Goal: Task Accomplishment & Management: Manage account settings

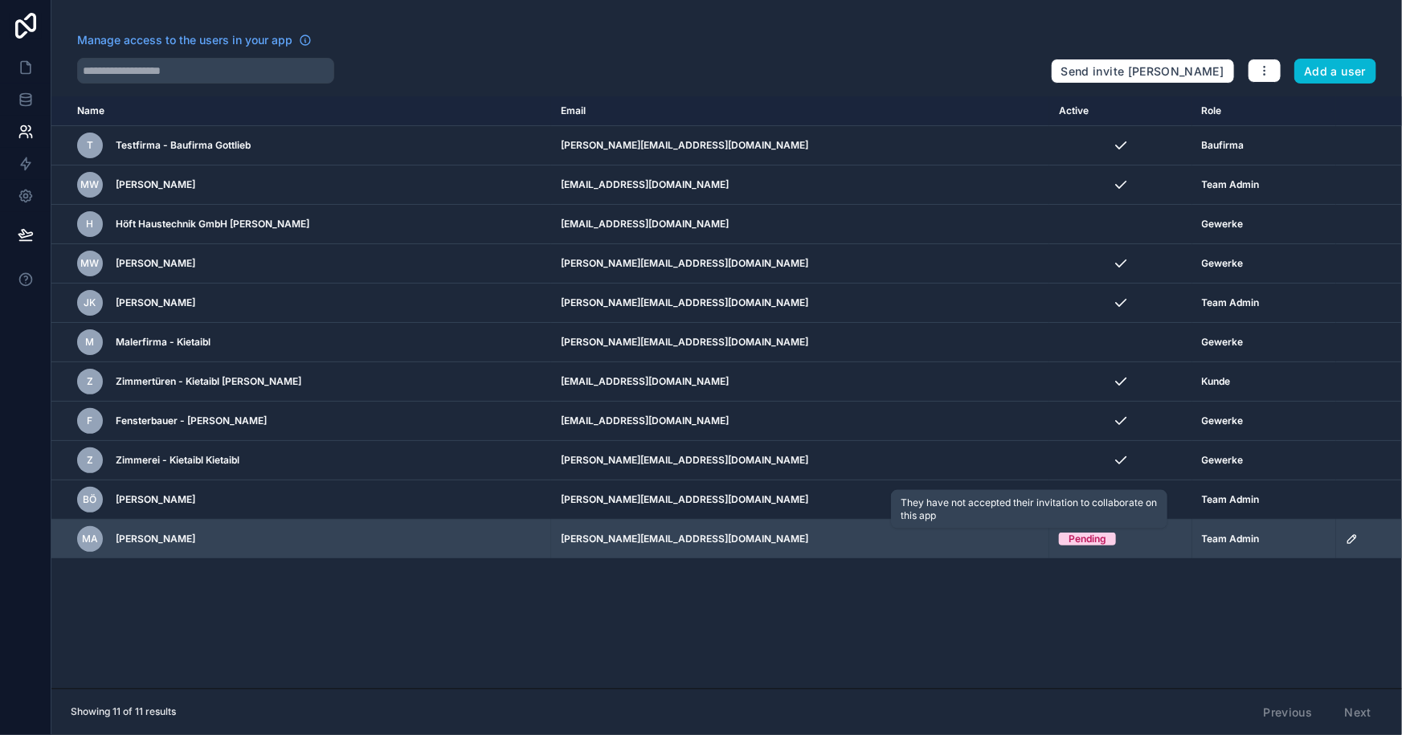
click at [1068, 537] on div "Pending" at bounding box center [1087, 539] width 38 height 13
click at [719, 541] on td "[EMAIL_ADDRESS][DOMAIN_NAME]" at bounding box center [800, 539] width 498 height 39
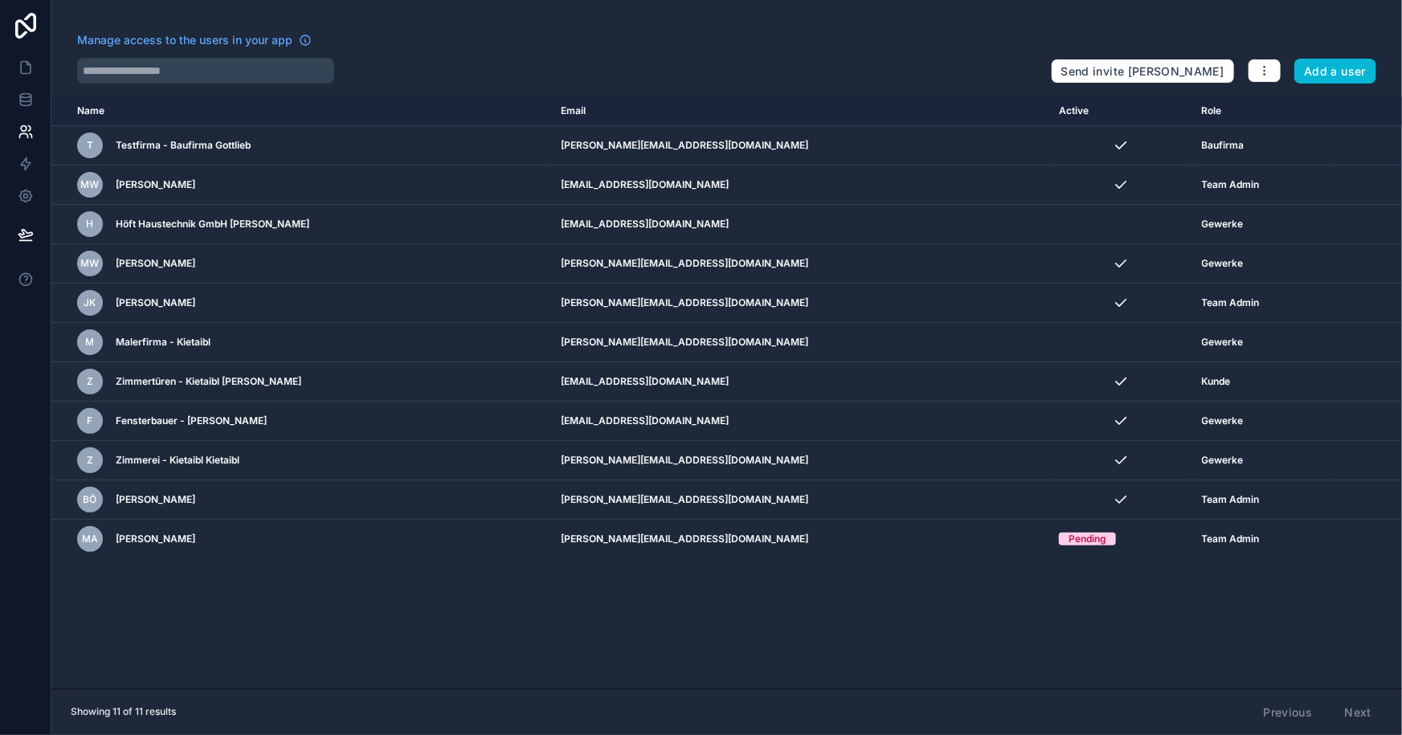
click at [1169, 22] on div "Manage access to the users in your app Send invite reminders Add a user Name Em…" at bounding box center [726, 367] width 1350 height 735
